Goal: Navigation & Orientation: Find specific page/section

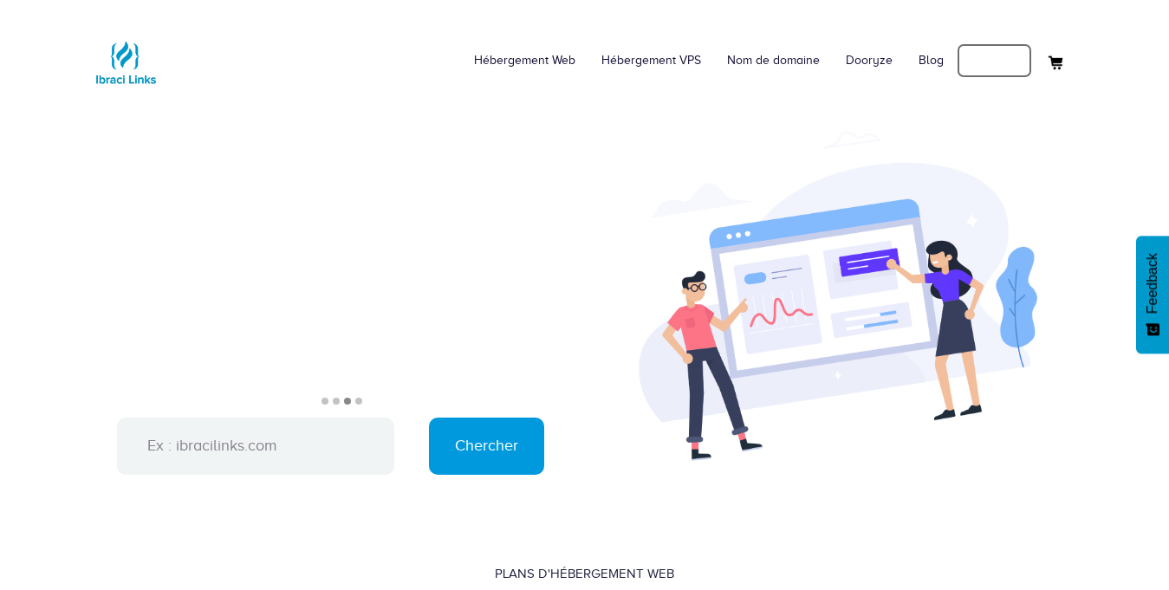
click at [990, 68] on link "Connexion" at bounding box center [994, 60] width 75 height 35
click at [1004, 61] on link "Mon compte" at bounding box center [990, 60] width 84 height 35
click at [979, 63] on link "Connexion" at bounding box center [994, 60] width 75 height 35
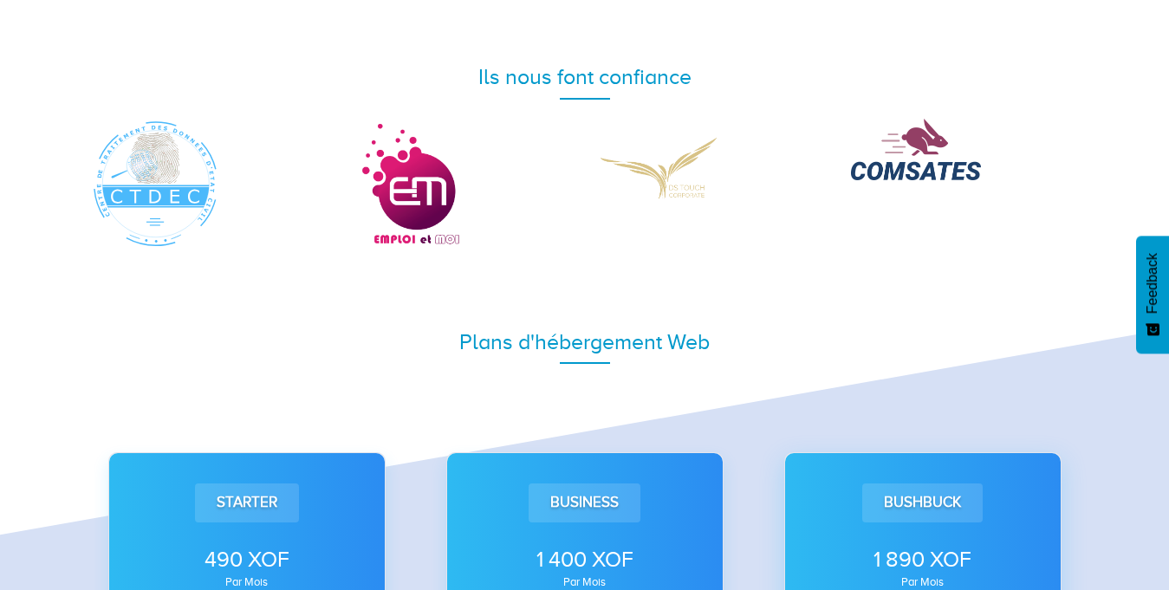
drag, startPoint x: 0, startPoint y: 0, endPoint x: 776, endPoint y: 458, distance: 900.7
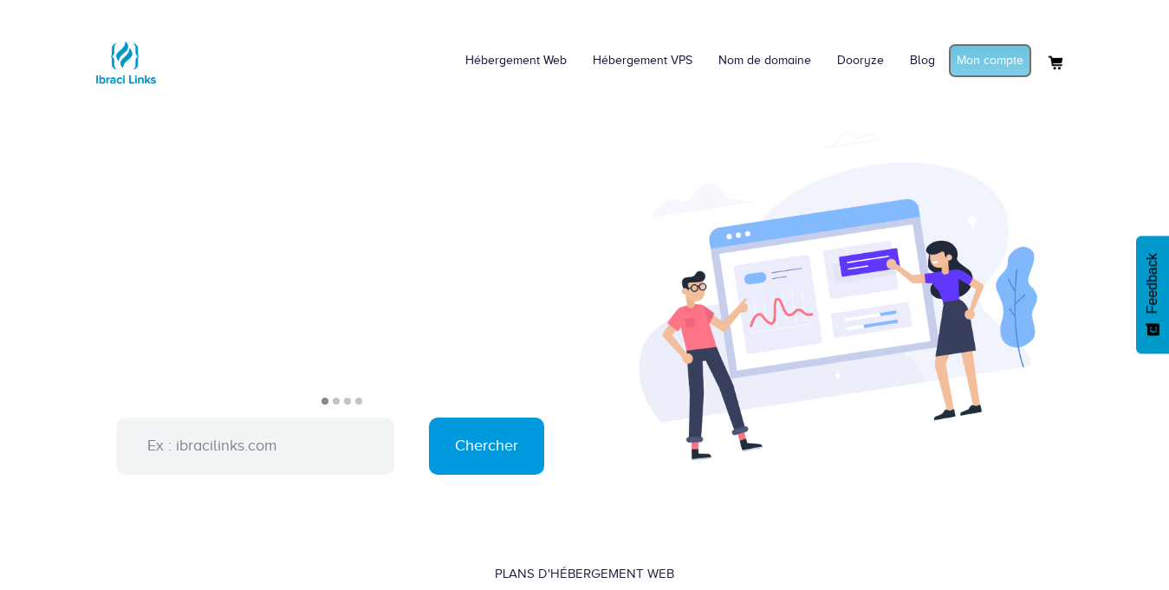
click at [986, 66] on link "Mon compte" at bounding box center [990, 60] width 84 height 35
